Goal: Task Accomplishment & Management: Use online tool/utility

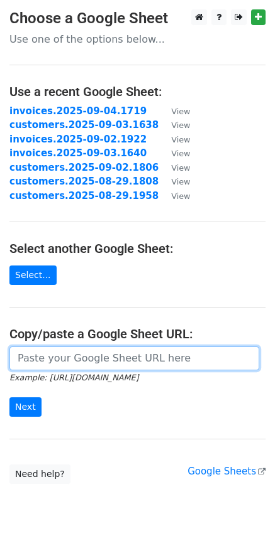
click at [102, 362] on input "url" at bounding box center [133, 359] width 249 height 24
paste input "https://docs.google.com/spreadsheets/d/19FWRIiLcPm4OT9FiSAuSpvbJKnhv5AEUkFtezD2…"
type input "https://docs.google.com/spreadsheets/d/19FWRIiLcPm4OT9FiSAuSpvbJKnhv5AEUkFtezD2…"
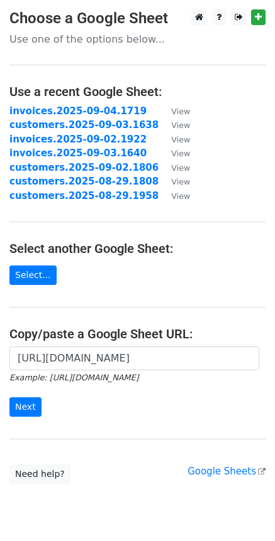
scroll to position [0, 0]
click at [37, 407] on input "Next" at bounding box center [25, 407] width 32 height 19
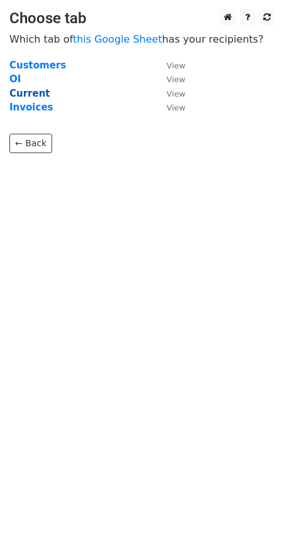
click at [31, 96] on strong "Current" at bounding box center [29, 93] width 41 height 11
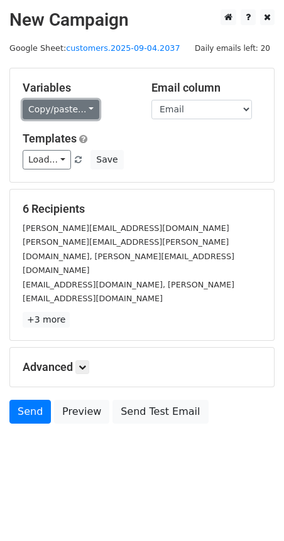
click at [82, 107] on link "Copy/paste..." at bounding box center [61, 109] width 77 height 19
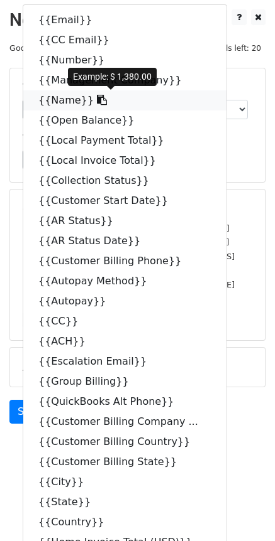
click at [97, 103] on icon at bounding box center [102, 100] width 10 height 10
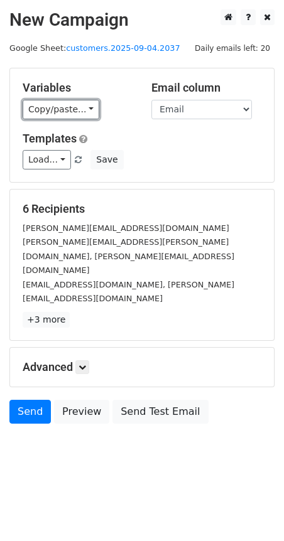
click at [90, 108] on link "Copy/paste..." at bounding box center [61, 109] width 77 height 19
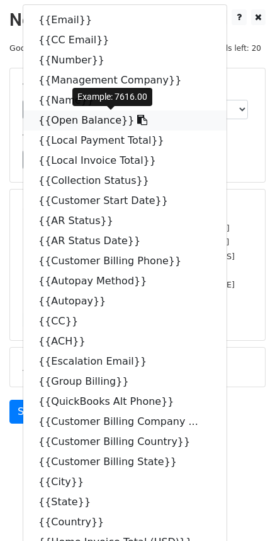
click at [137, 117] on icon at bounding box center [142, 120] width 10 height 10
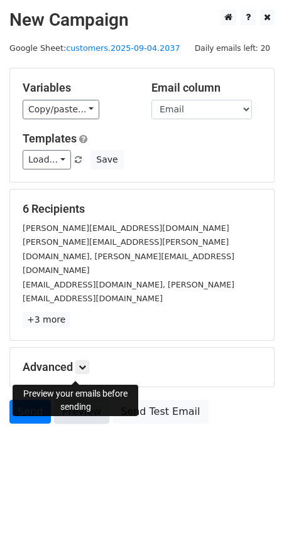
click at [65, 400] on link "Preview" at bounding box center [81, 412] width 55 height 24
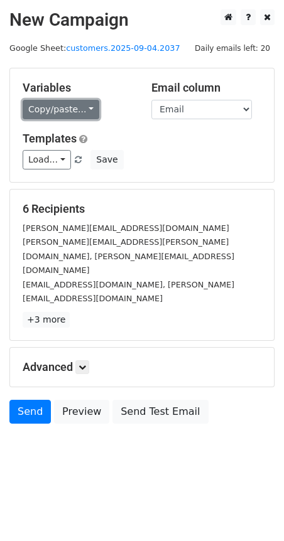
click at [80, 111] on link "Copy/paste..." at bounding box center [61, 109] width 77 height 19
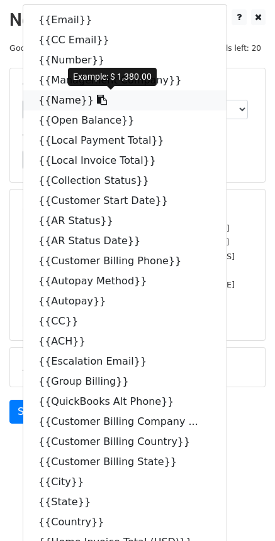
click at [97, 101] on icon at bounding box center [102, 100] width 10 height 10
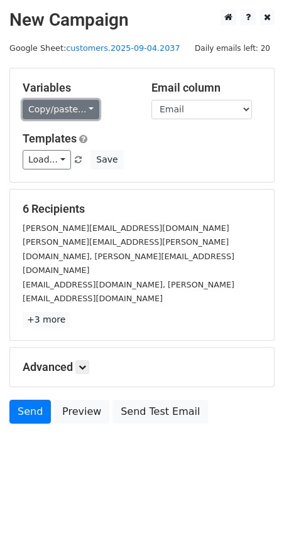
click at [85, 109] on link "Copy/paste..." at bounding box center [61, 109] width 77 height 19
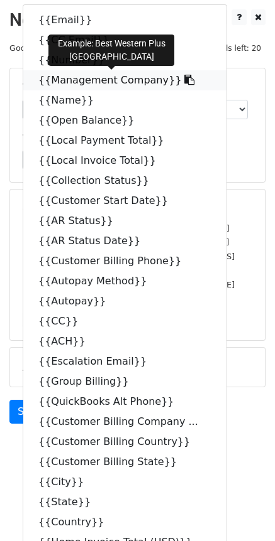
click at [184, 84] on icon at bounding box center [189, 80] width 10 height 10
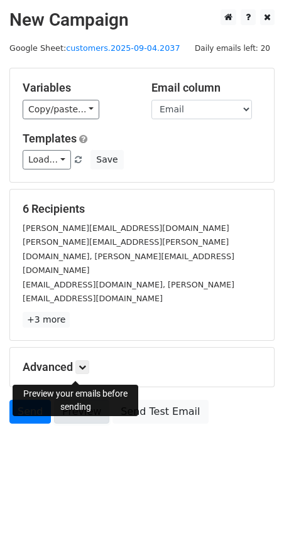
click at [83, 400] on link "Preview" at bounding box center [81, 412] width 55 height 24
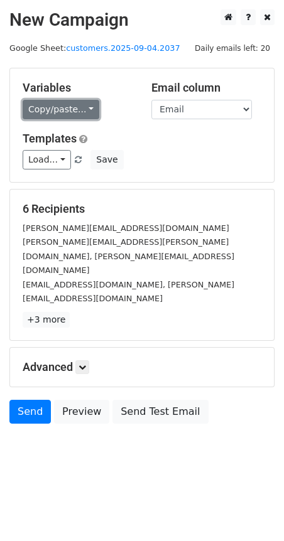
click at [84, 109] on link "Copy/paste..." at bounding box center [61, 109] width 77 height 19
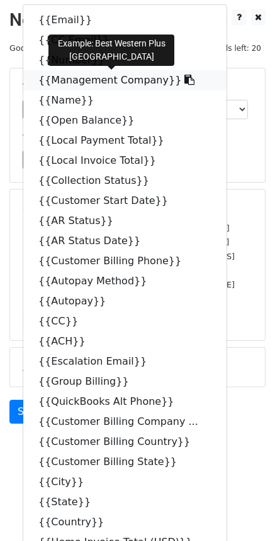
click at [184, 81] on icon at bounding box center [189, 80] width 10 height 10
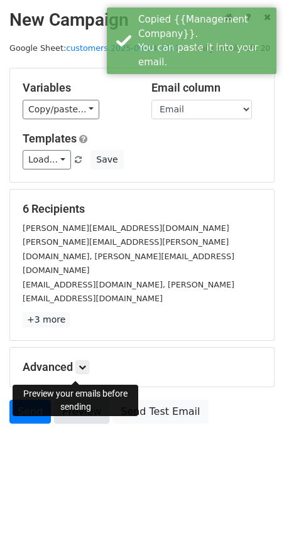
click at [71, 400] on link "Preview" at bounding box center [81, 412] width 55 height 24
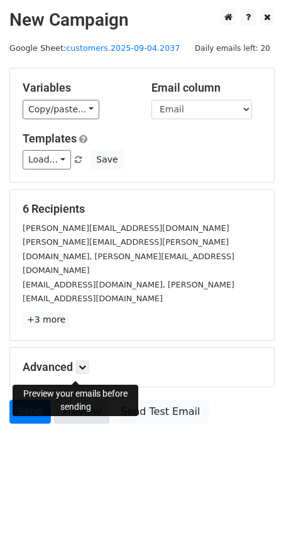
click at [74, 400] on link "Preview" at bounding box center [81, 412] width 55 height 24
click at [83, 364] on icon at bounding box center [83, 368] width 8 height 8
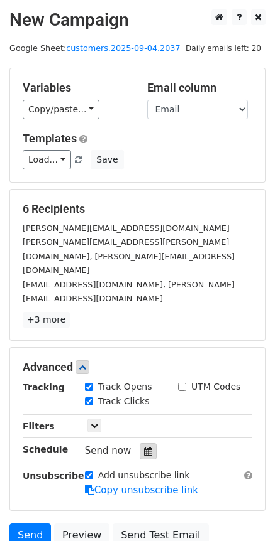
click at [144, 447] on icon at bounding box center [148, 451] width 8 height 9
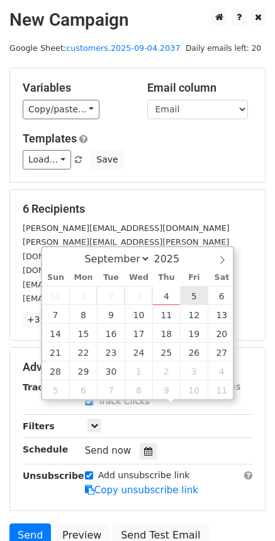
type input "2025-09-05 12:00"
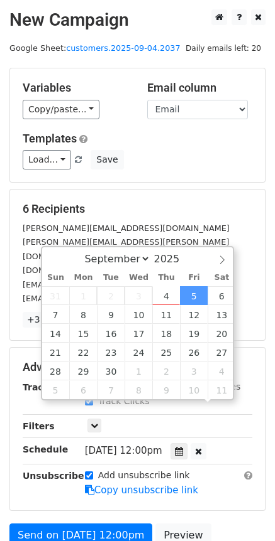
scroll to position [1, 0]
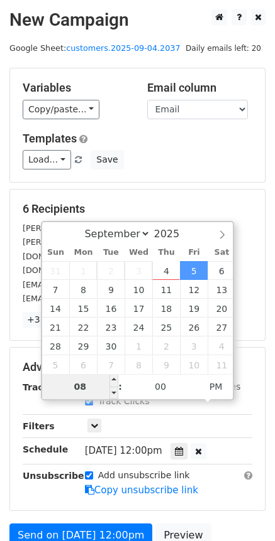
type input "08"
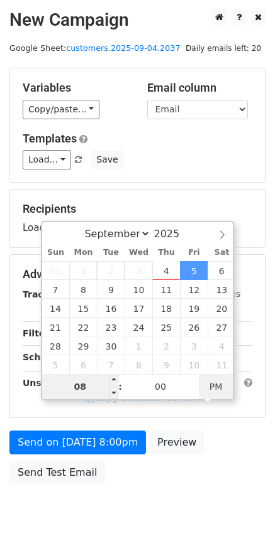
type input "2025-09-05 08:00"
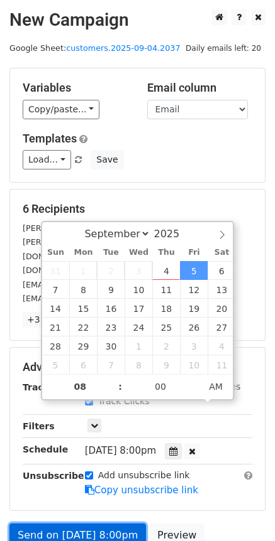
click at [99, 524] on link "Send on Sep 5 at 8:00pm" at bounding box center [77, 536] width 136 height 24
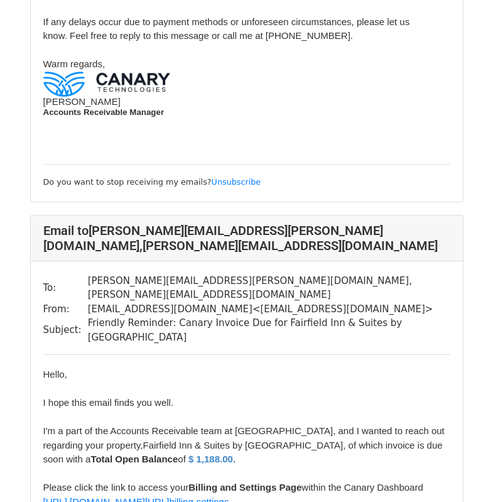
scroll to position [575, 0]
